Goal: Register for event/course

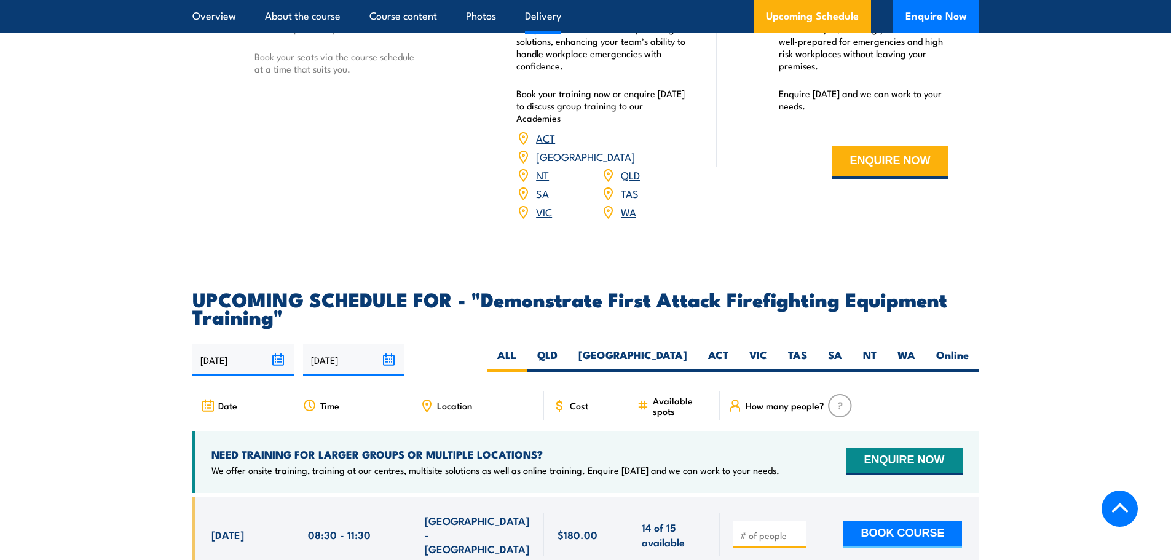
scroll to position [2089, 0]
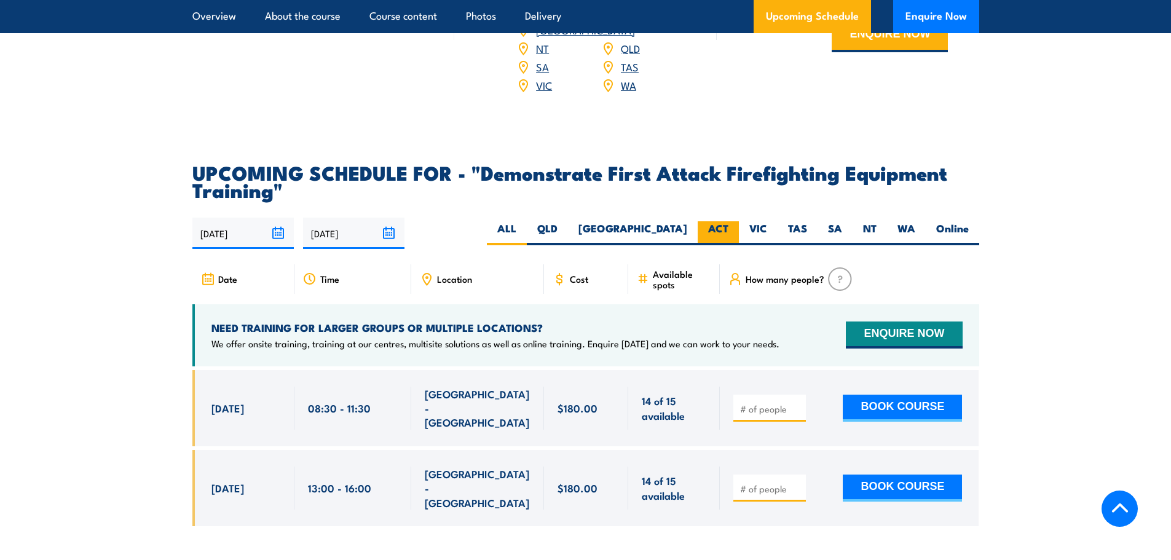
click at [714, 221] on label "ACT" at bounding box center [717, 233] width 41 height 24
click at [728, 221] on input "ACT" at bounding box center [732, 225] width 8 height 8
radio input "true"
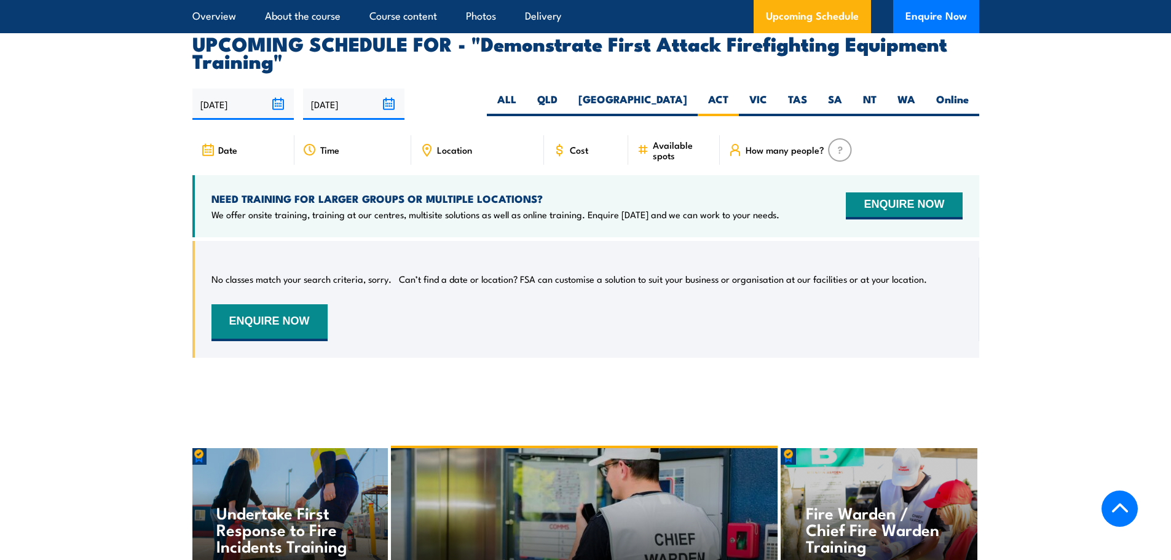
scroll to position [2178, 0]
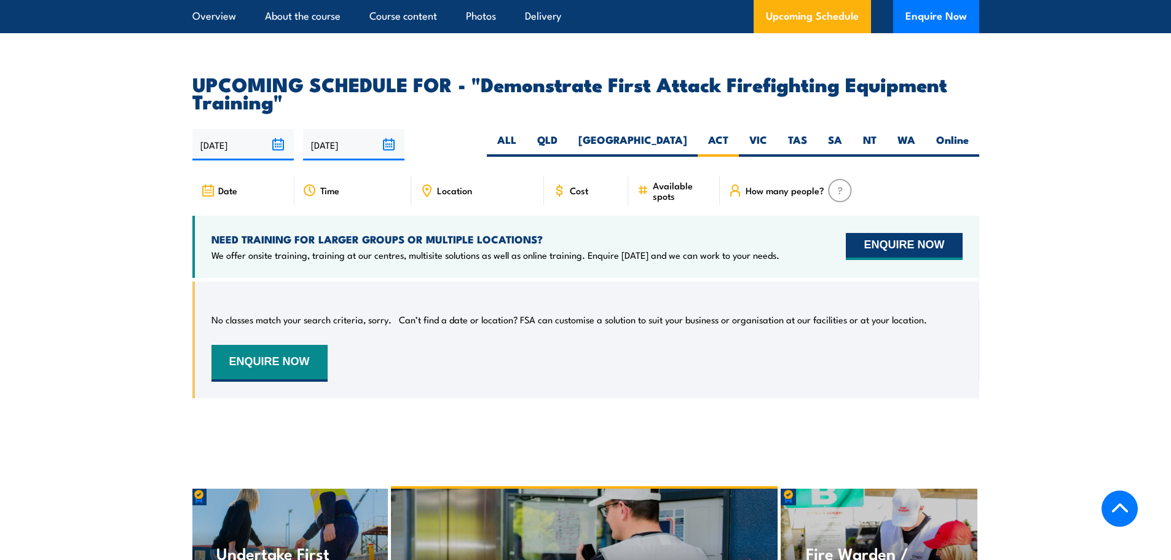
click at [924, 233] on button "ENQUIRE NOW" at bounding box center [904, 246] width 116 height 27
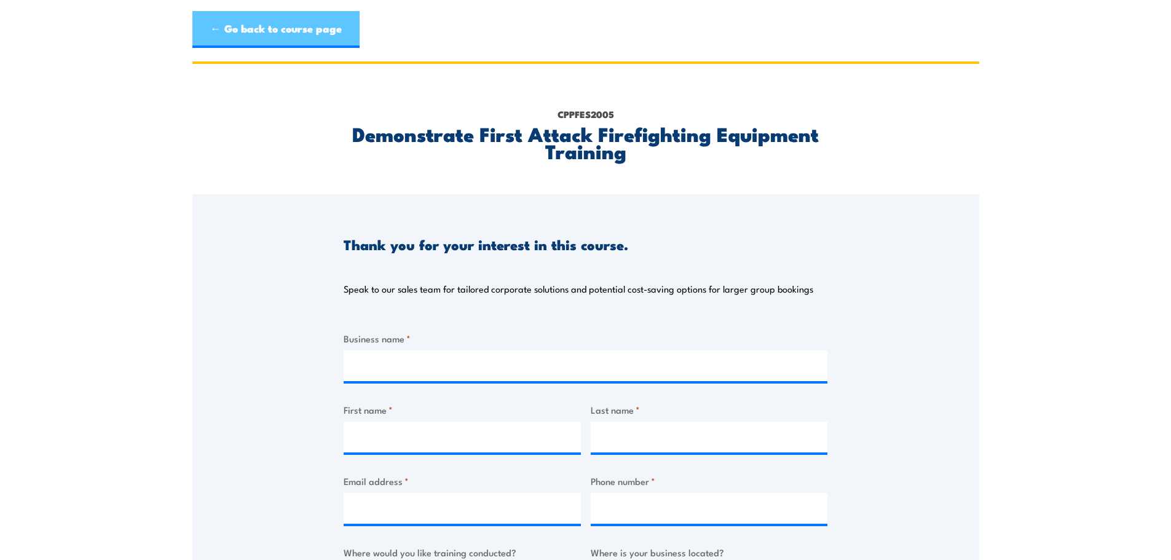
click at [257, 36] on link "← Go back to course page" at bounding box center [275, 29] width 167 height 37
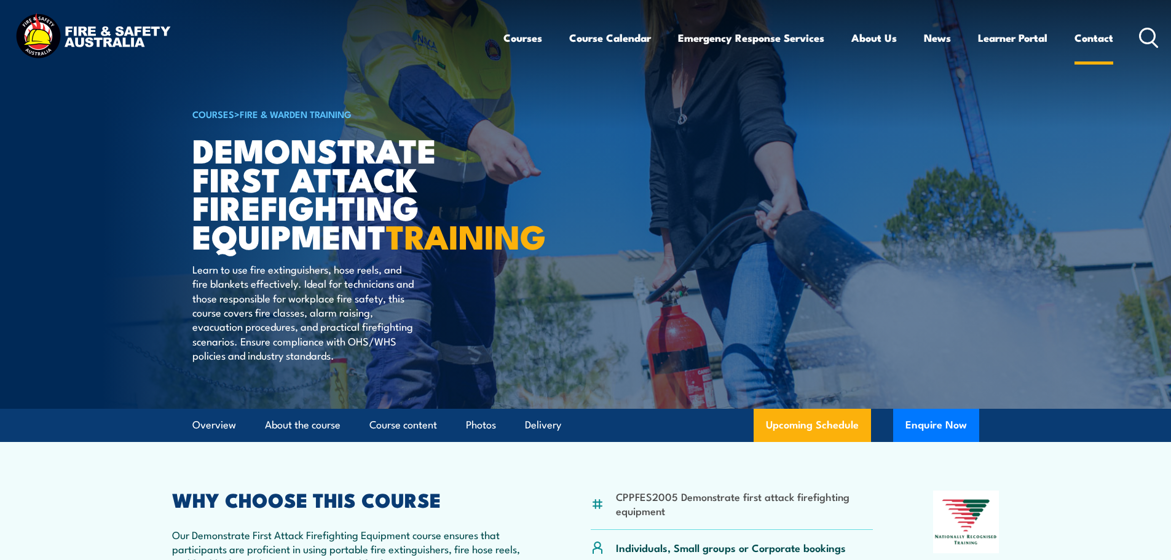
click at [1080, 39] on link "Contact" at bounding box center [1093, 38] width 39 height 33
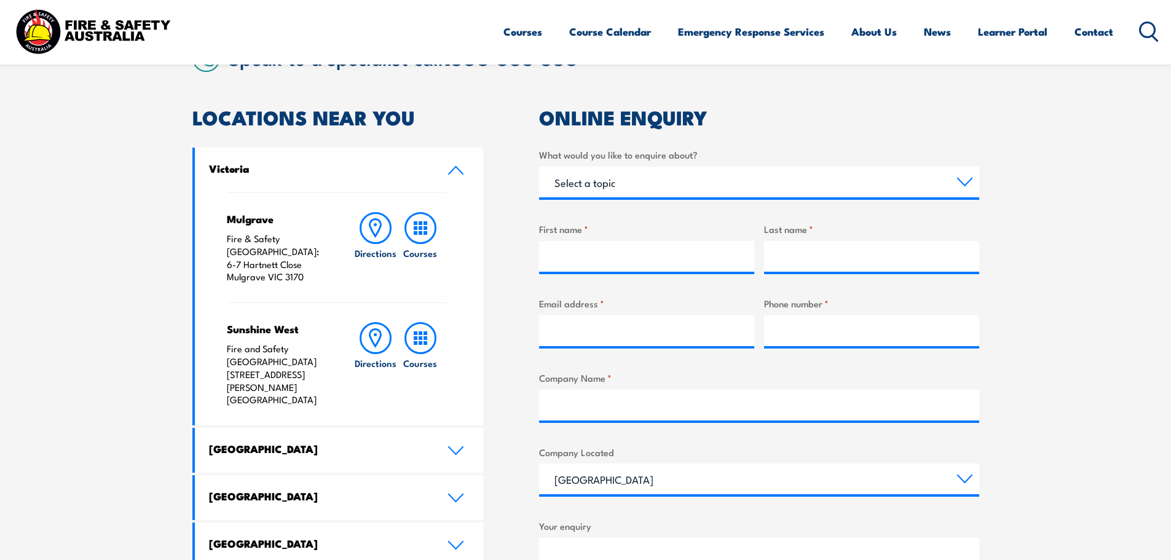
scroll to position [492, 0]
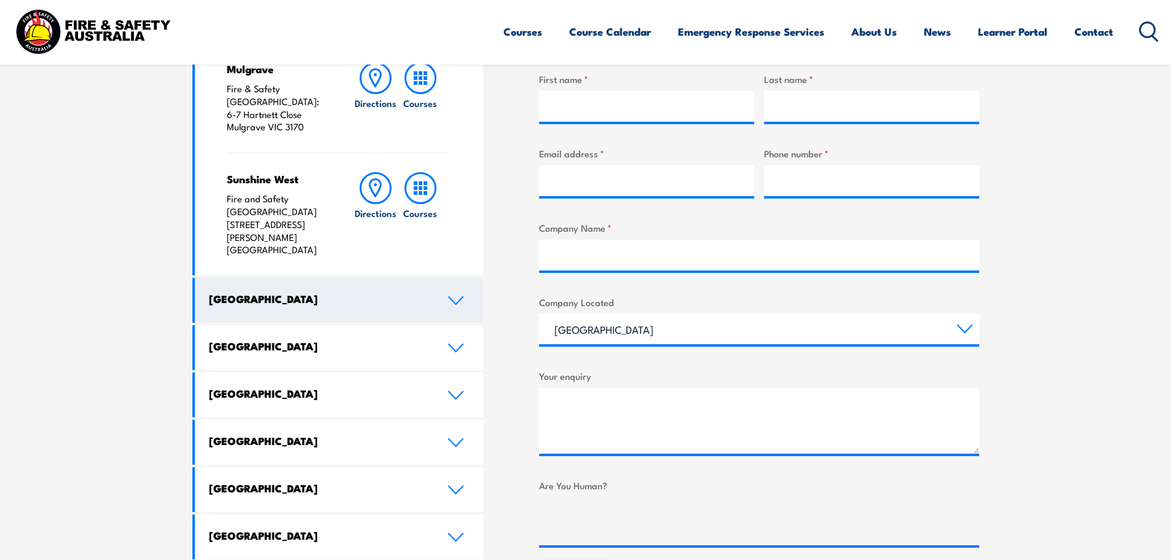
click at [409, 292] on h4 "[GEOGRAPHIC_DATA]" at bounding box center [319, 299] width 220 height 14
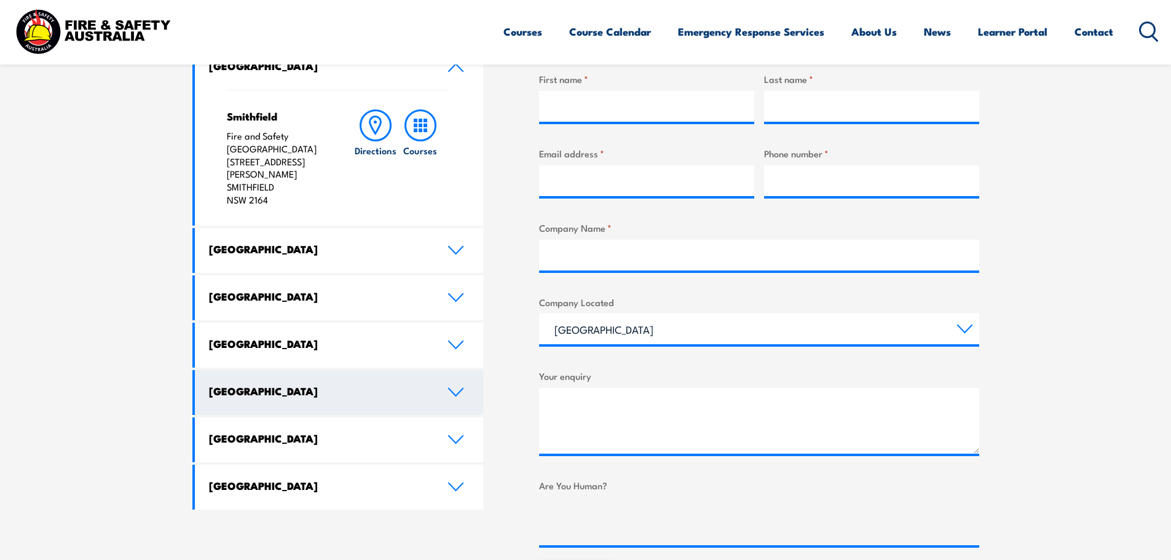
click at [399, 392] on link "Australian Capital Territory" at bounding box center [339, 392] width 289 height 45
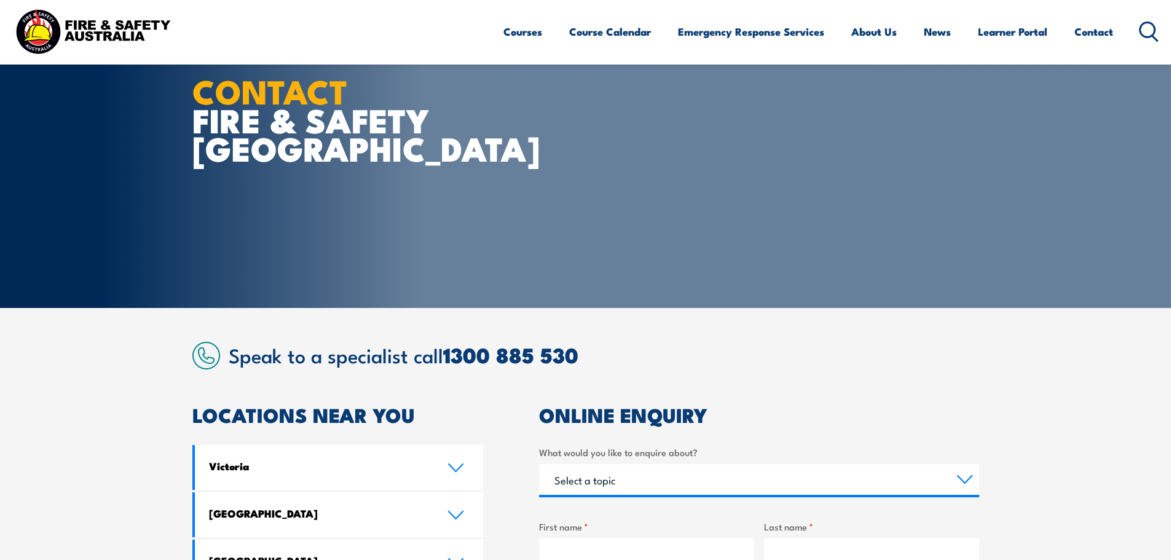
scroll to position [0, 0]
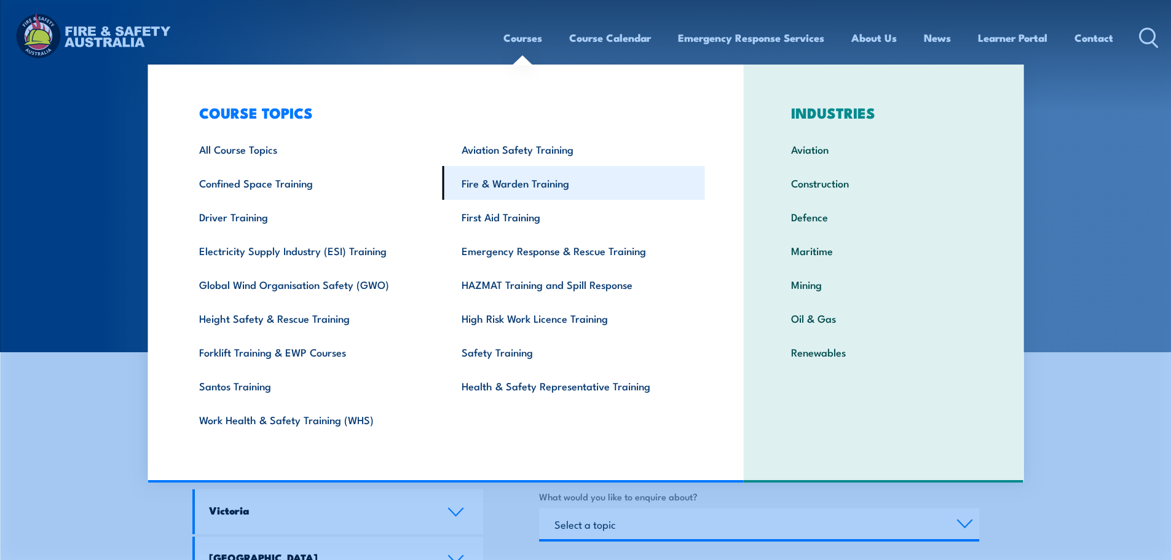
click at [530, 183] on link "Fire & Warden Training" at bounding box center [573, 183] width 262 height 34
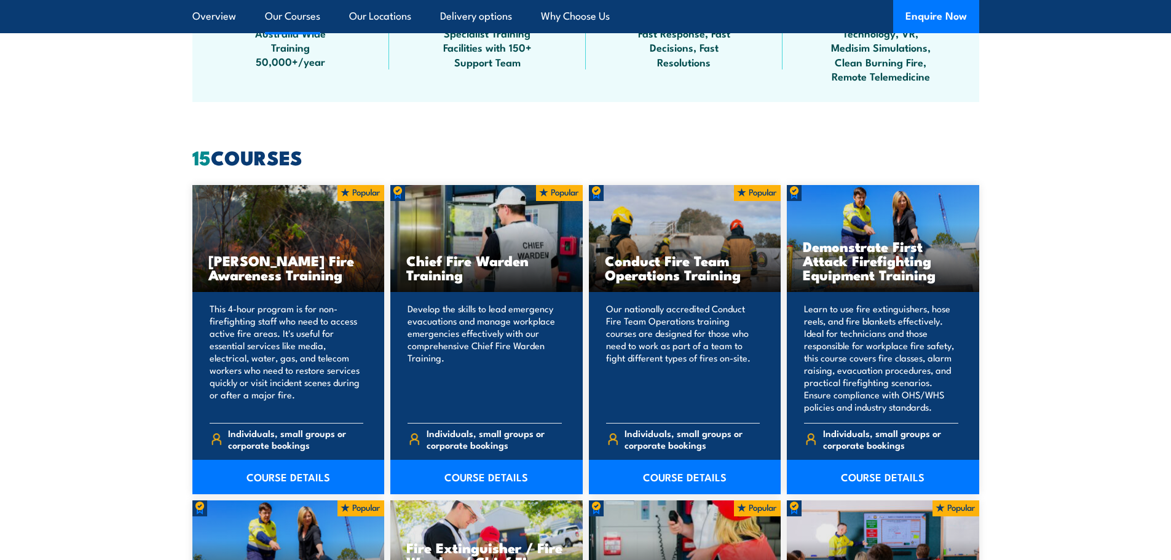
scroll to position [922, 0]
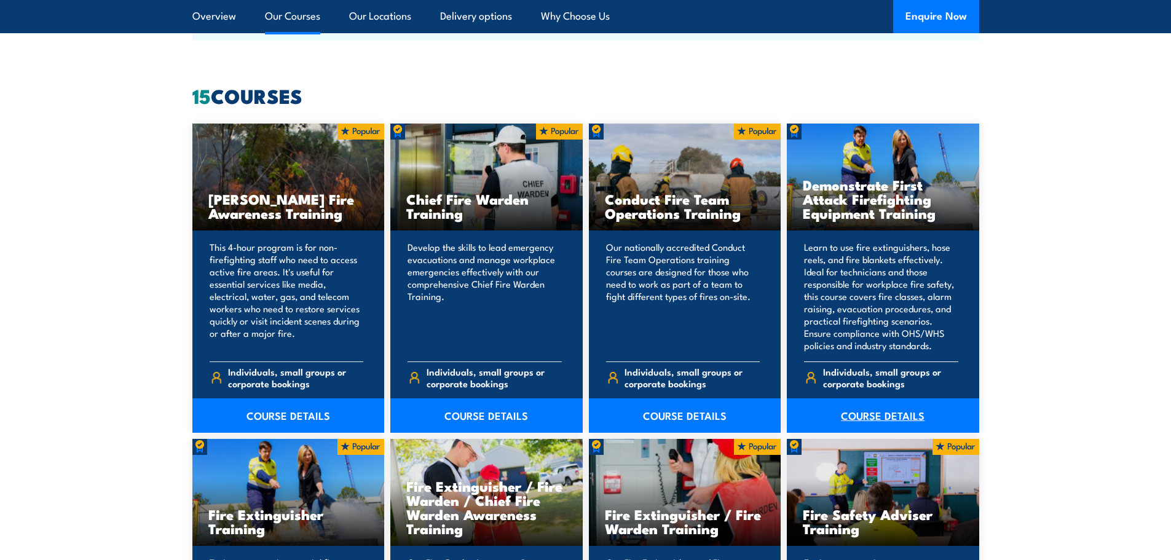
click at [888, 417] on link "COURSE DETAILS" at bounding box center [883, 415] width 192 height 34
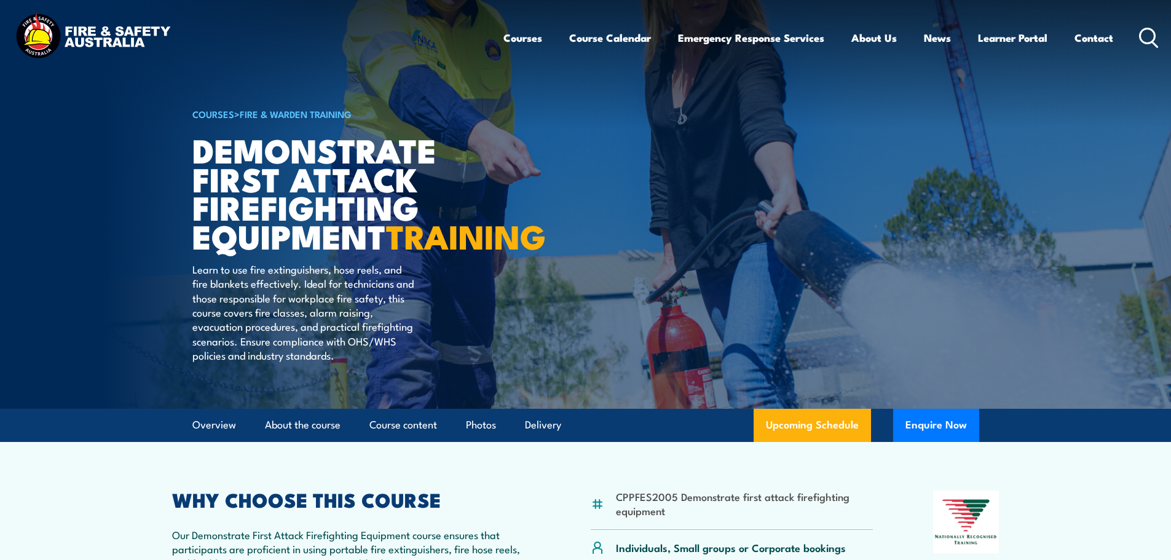
scroll to position [369, 0]
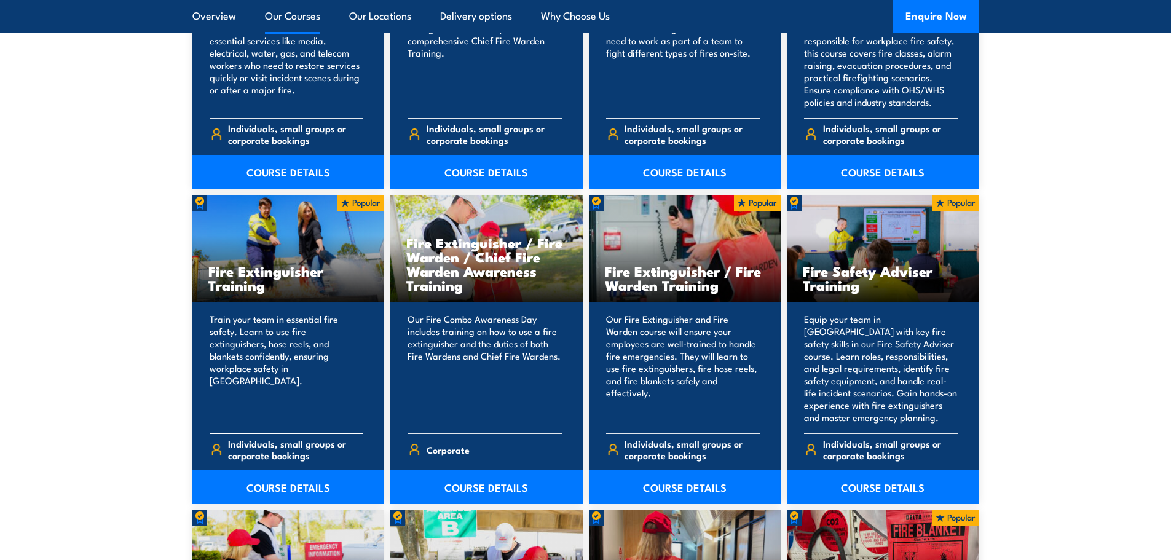
scroll to position [1168, 0]
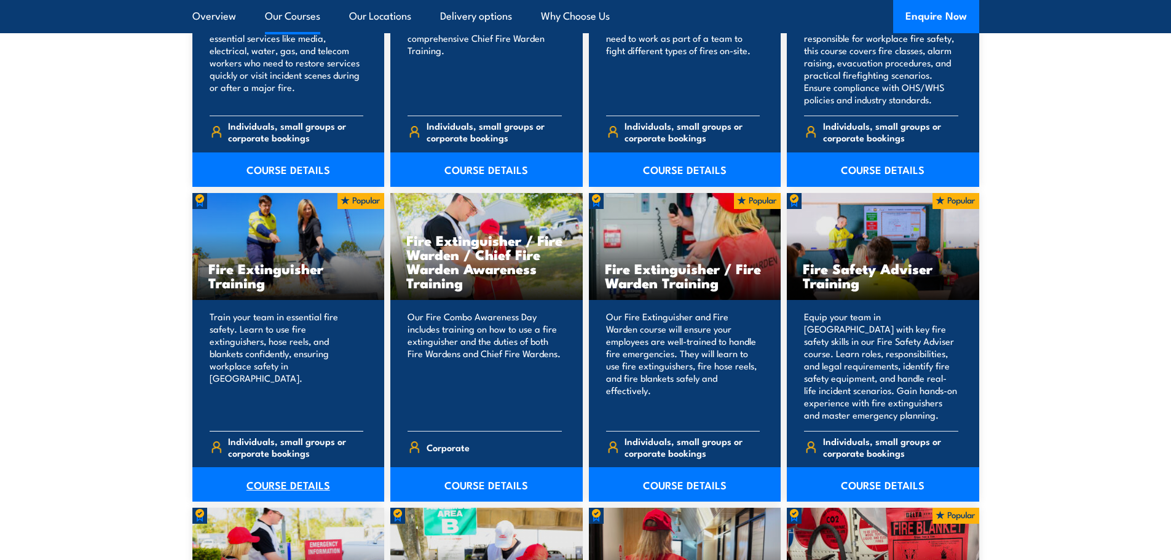
click at [285, 476] on link "COURSE DETAILS" at bounding box center [288, 484] width 192 height 34
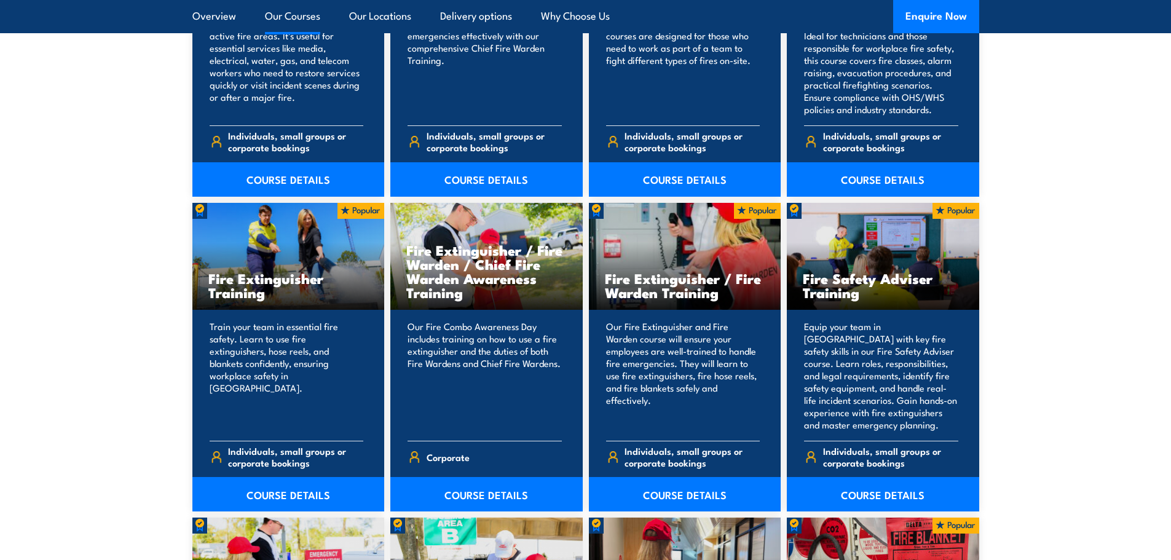
scroll to position [1168, 0]
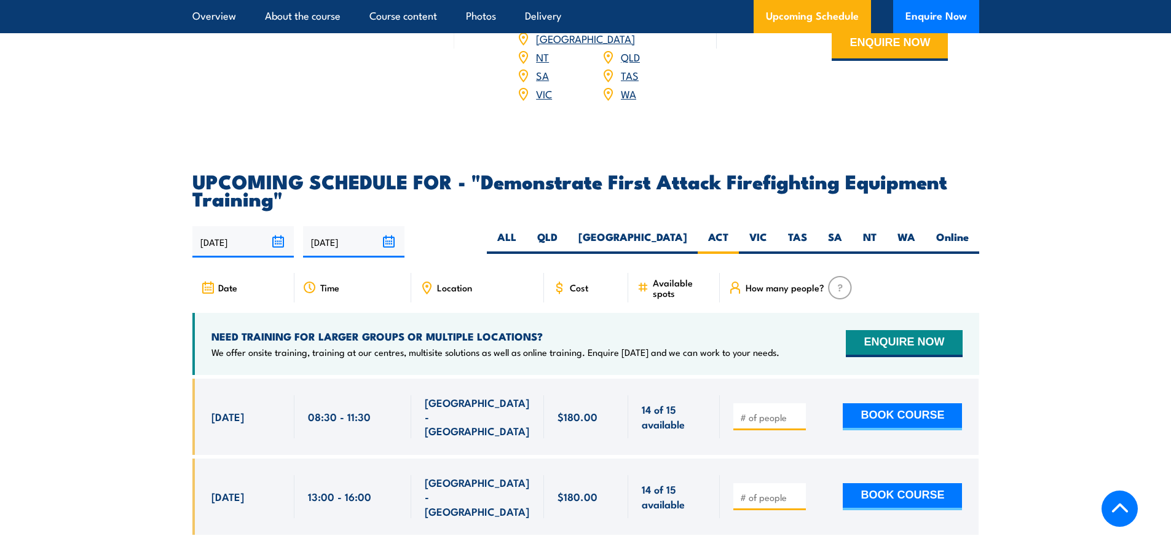
scroll to position [2089, 0]
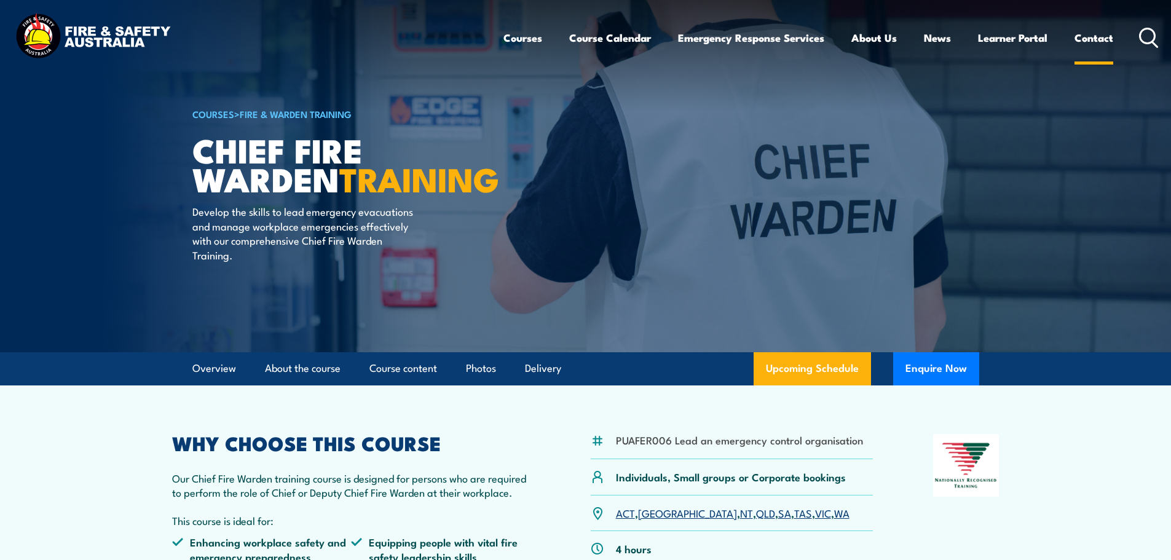
click at [1094, 39] on link "Contact" at bounding box center [1093, 38] width 39 height 33
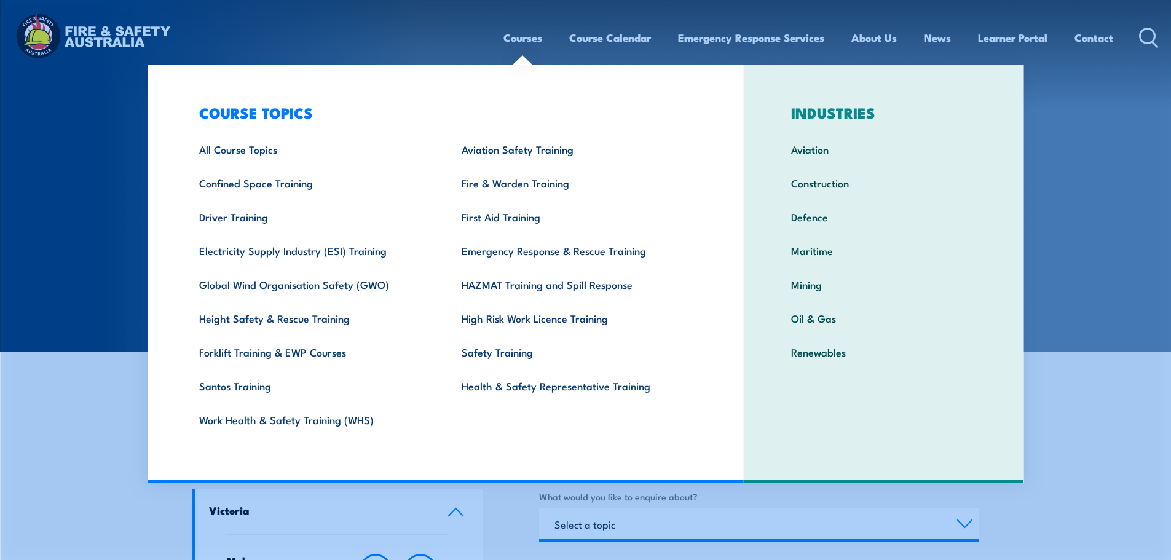
click at [511, 39] on link "Courses" at bounding box center [522, 38] width 39 height 33
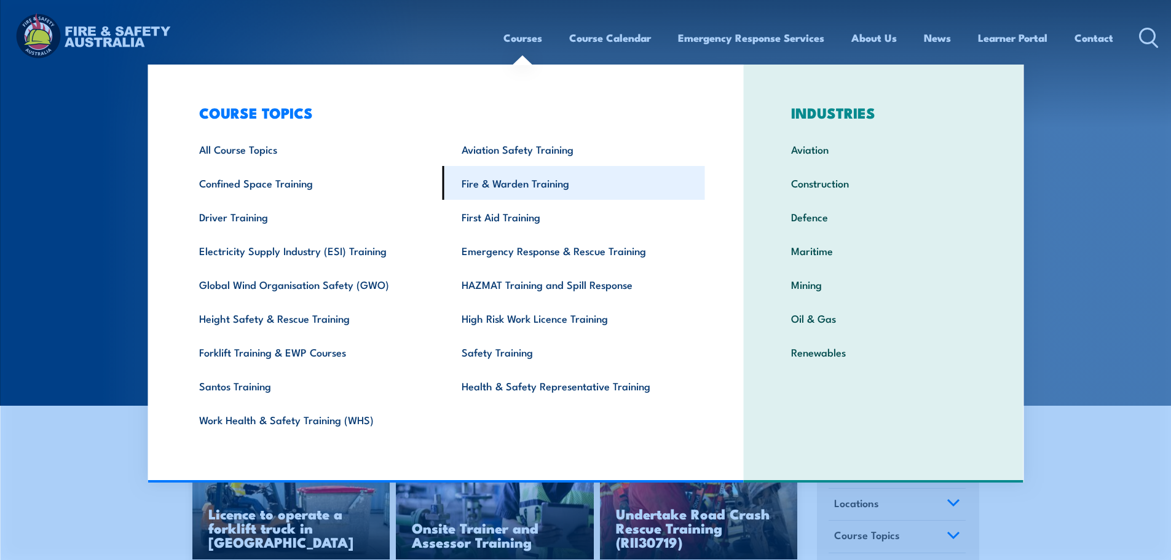
click at [501, 180] on link "Fire & Warden Training" at bounding box center [573, 183] width 262 height 34
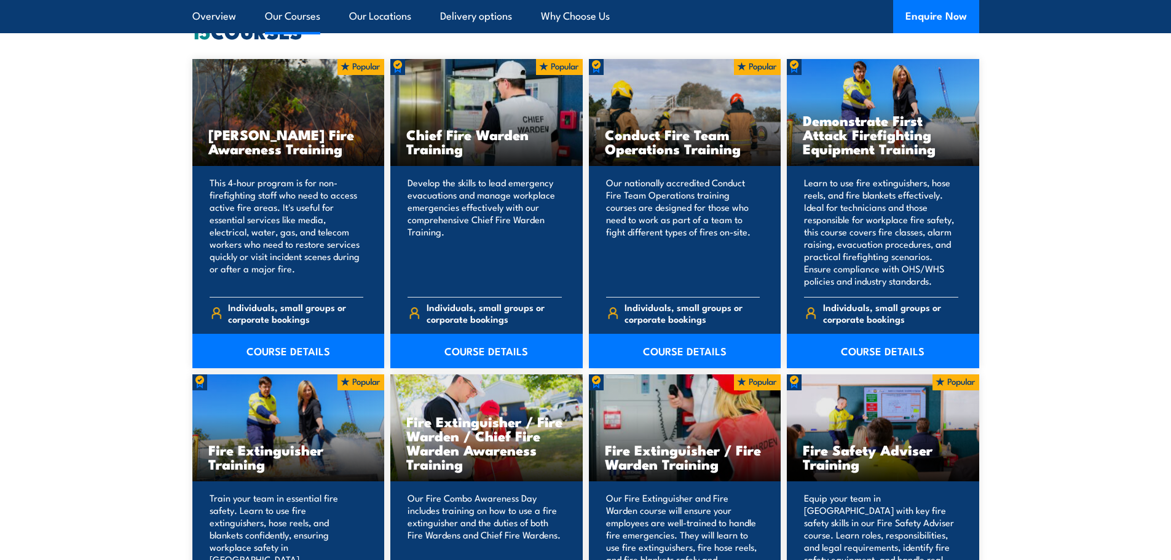
scroll to position [1045, 0]
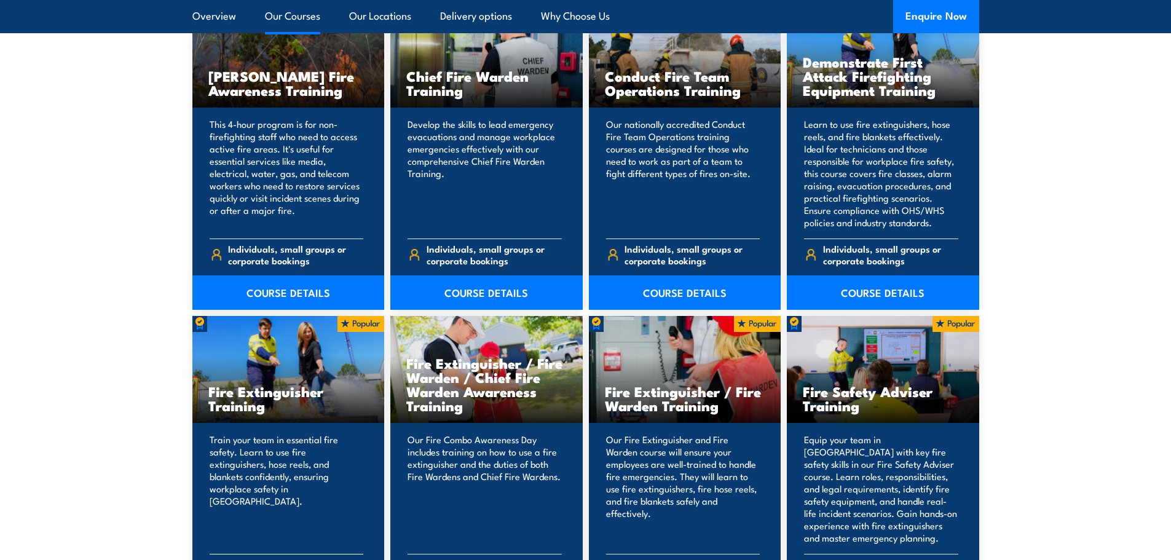
click at [251, 396] on h3 "Fire Extinguisher Training" at bounding box center [288, 398] width 160 height 28
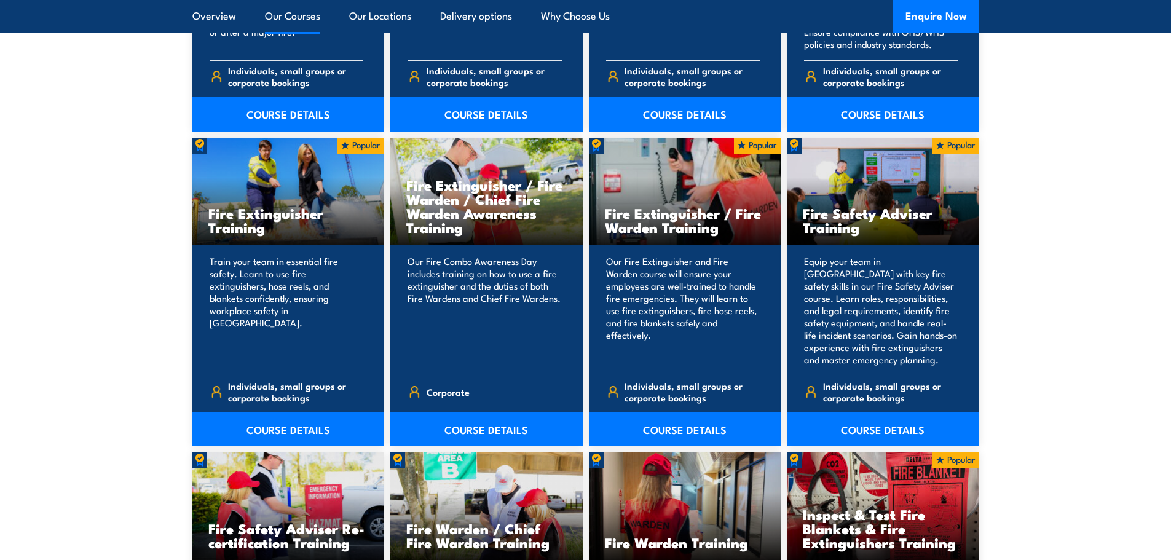
scroll to position [1229, 0]
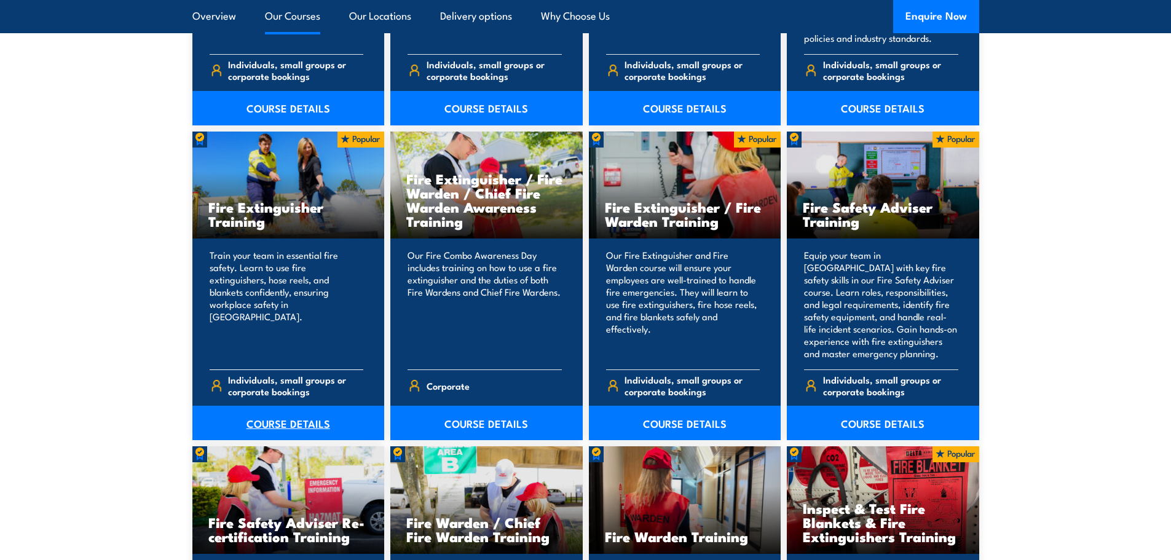
click at [283, 416] on link "COURSE DETAILS" at bounding box center [288, 423] width 192 height 34
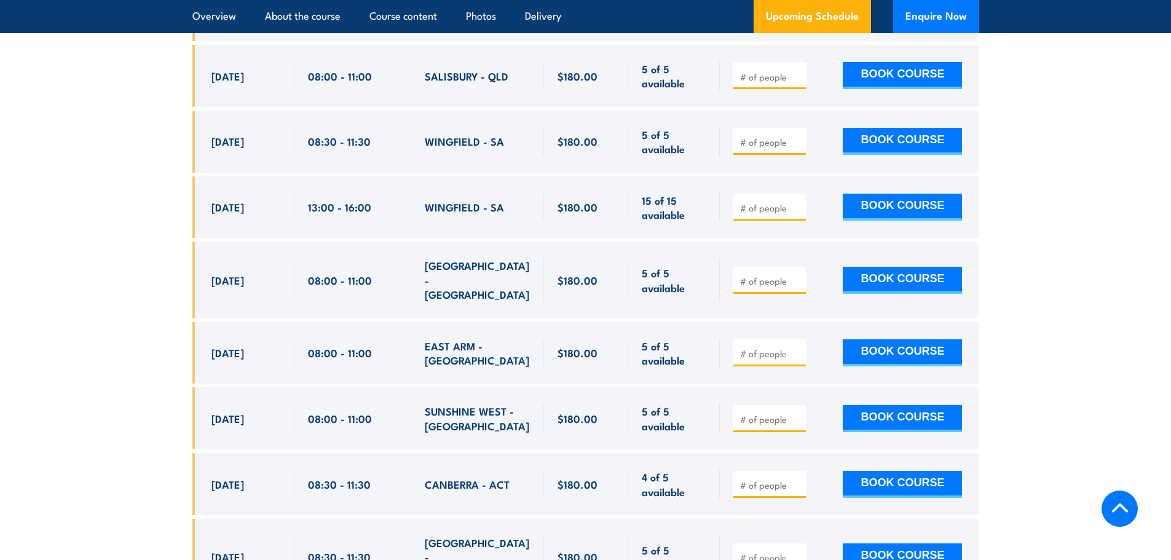
scroll to position [5285, 0]
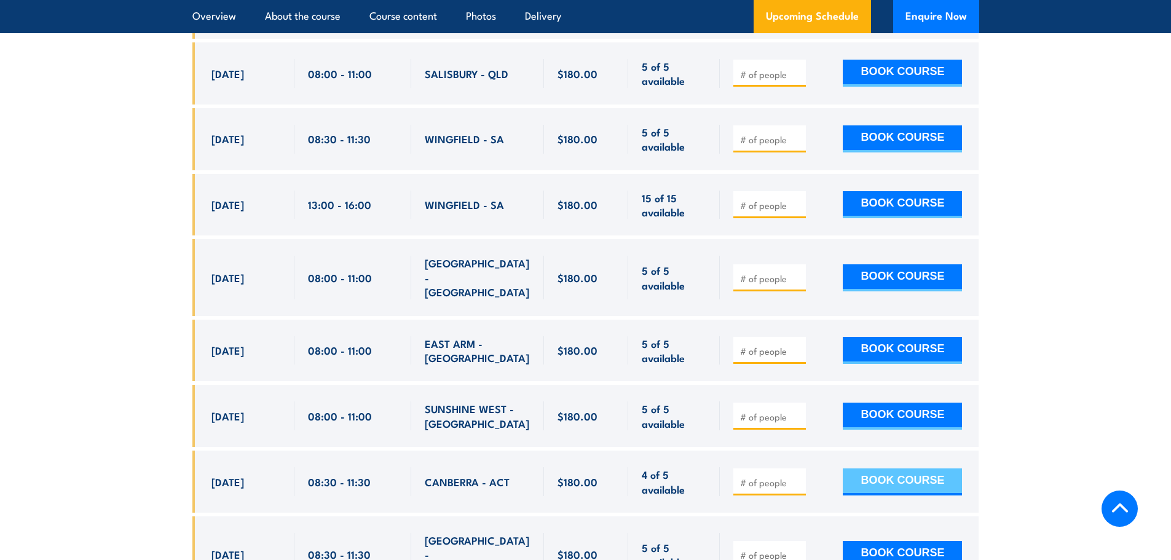
click at [915, 468] on button "BOOK COURSE" at bounding box center [902, 481] width 119 height 27
click at [895, 468] on button "BOOK COURSE" at bounding box center [902, 481] width 119 height 27
click at [796, 476] on input "1" at bounding box center [770, 482] width 61 height 12
type input "2"
click at [796, 476] on input "2" at bounding box center [770, 482] width 61 height 12
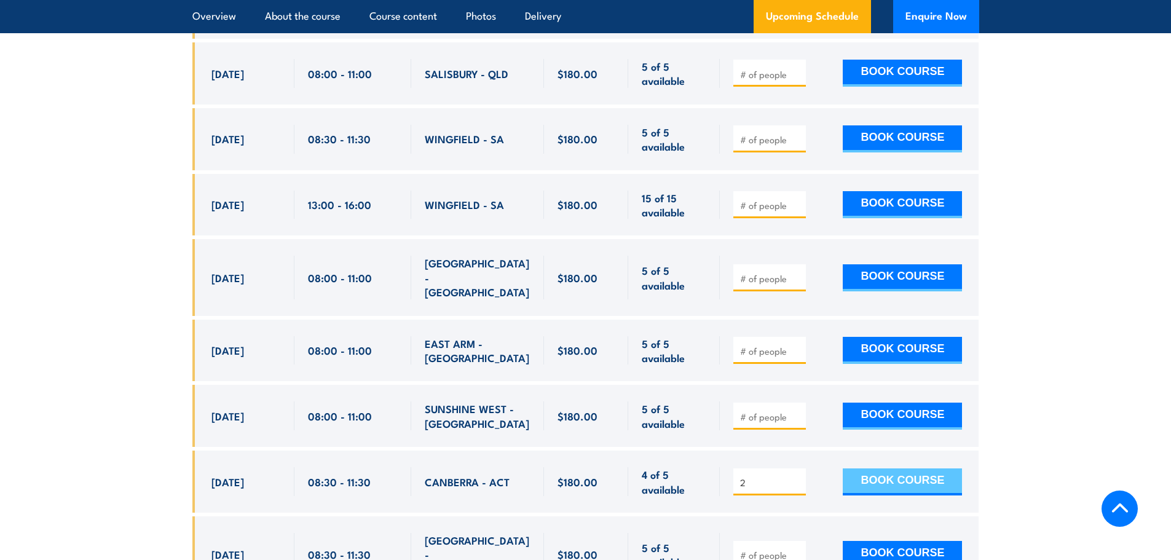
click at [903, 468] on button "BOOK COURSE" at bounding box center [902, 481] width 119 height 27
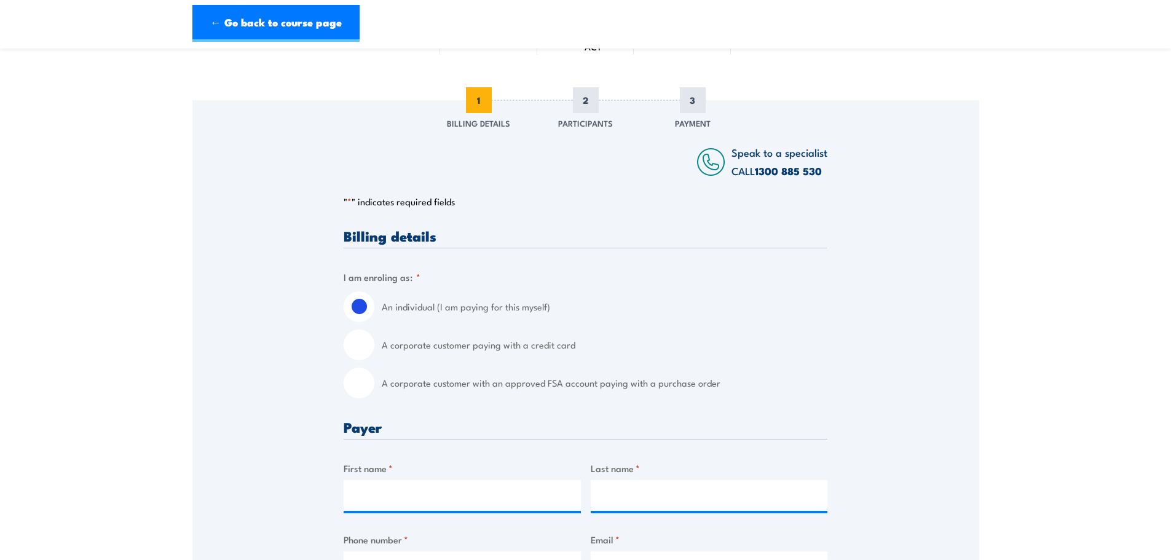
scroll to position [123, 0]
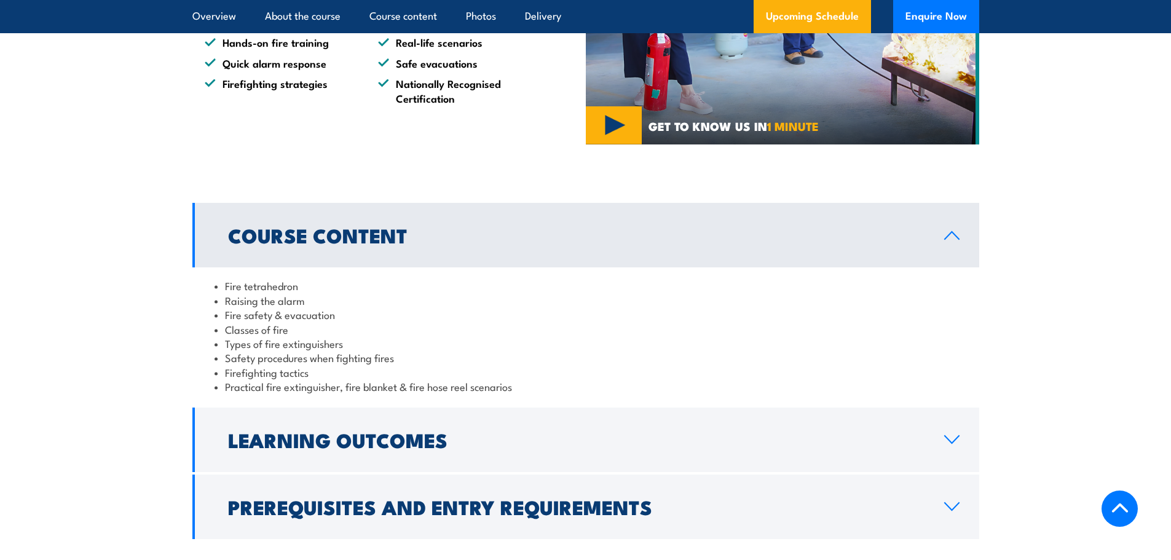
scroll to position [1045, 0]
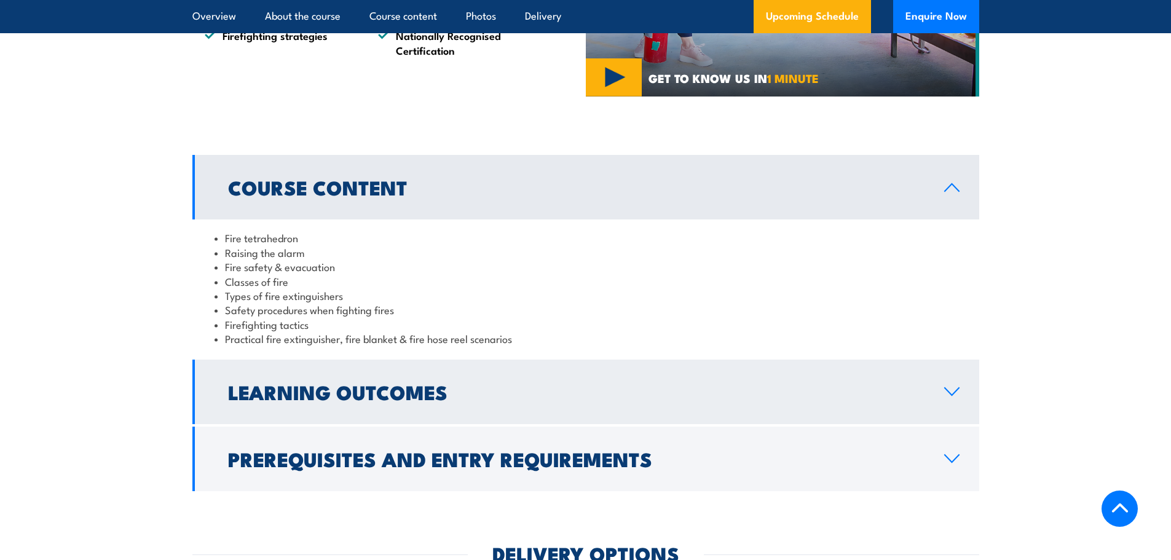
click at [468, 392] on h2 "Learning Outcomes" at bounding box center [576, 391] width 696 height 17
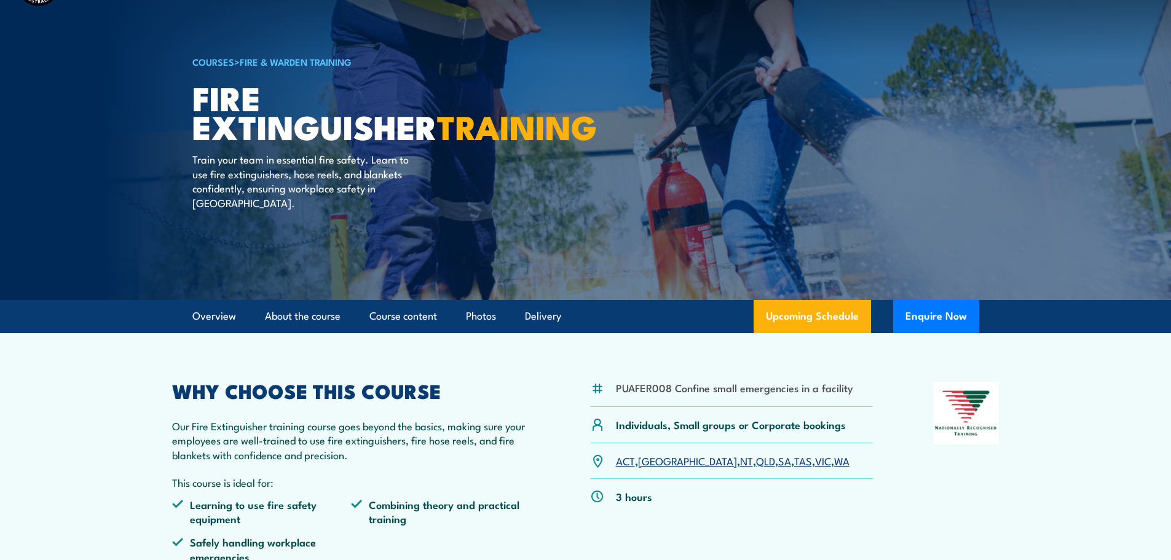
scroll to position [0, 0]
